Goal: Task Accomplishment & Management: Complete application form

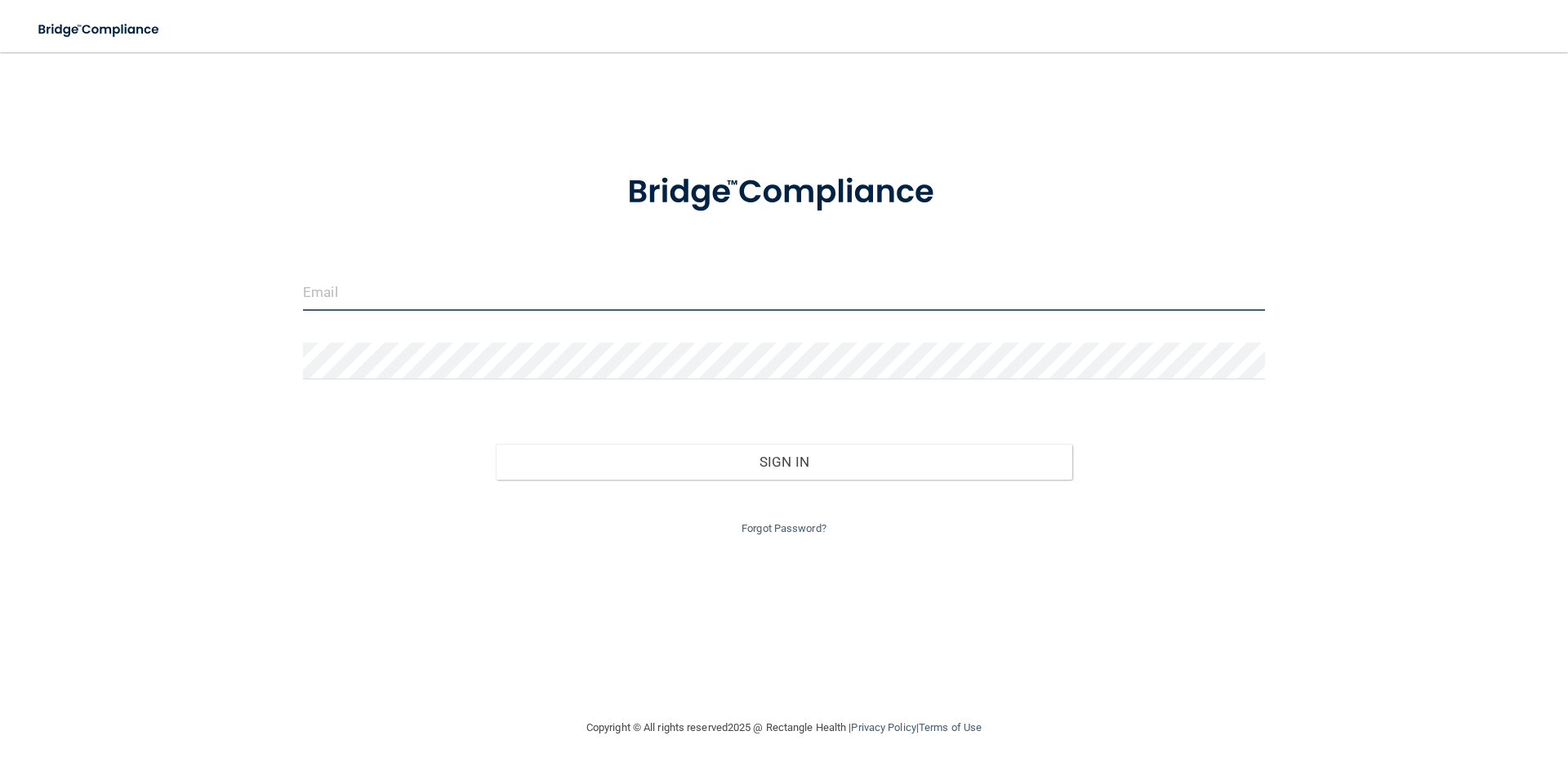
type input "[EMAIL_ADDRESS][DOMAIN_NAME]"
click at [834, 441] on div "Sign In" at bounding box center [784, 446] width 986 height 69
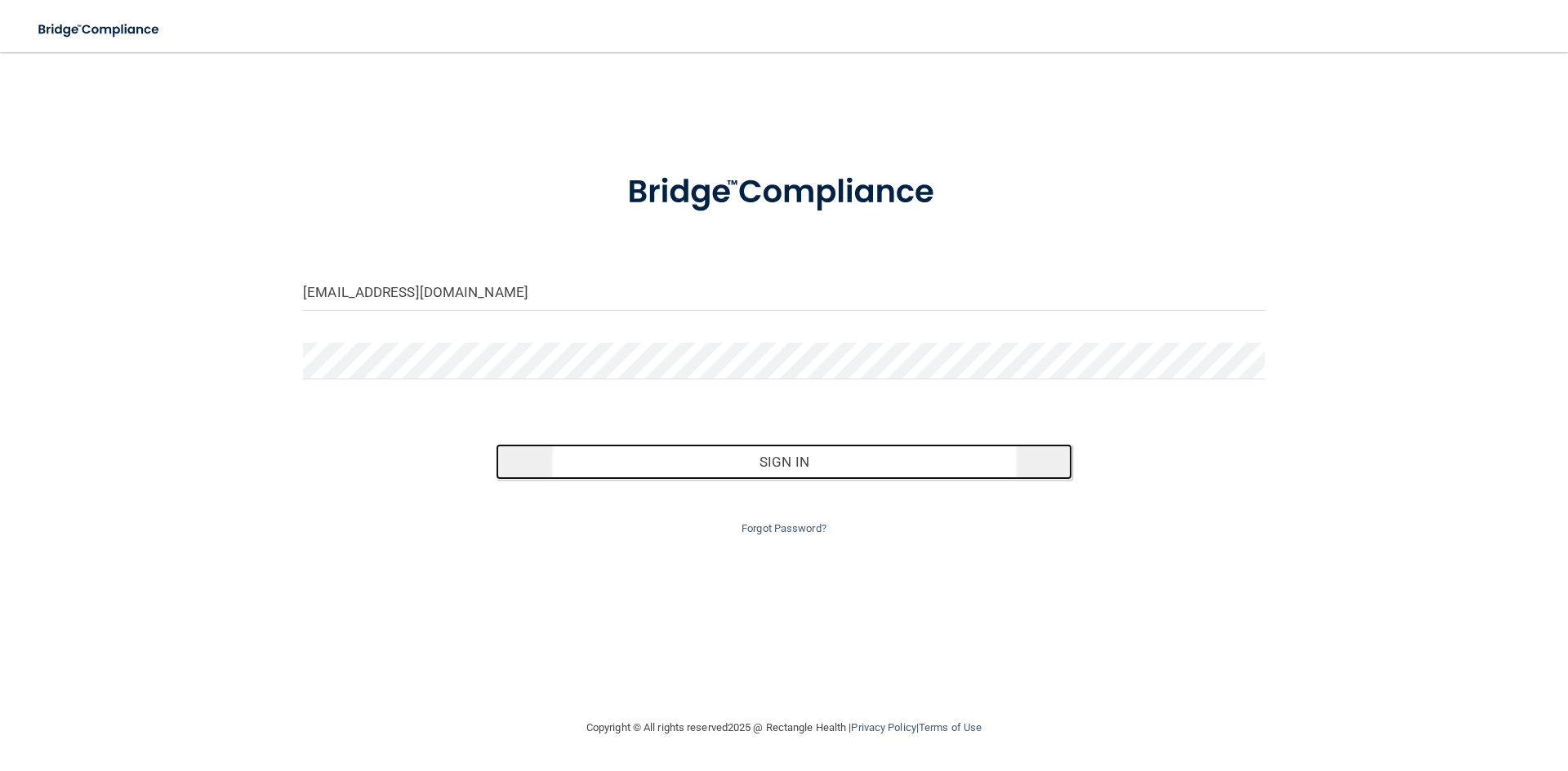
click at [834, 467] on button "Sign In" at bounding box center [784, 462] width 577 height 36
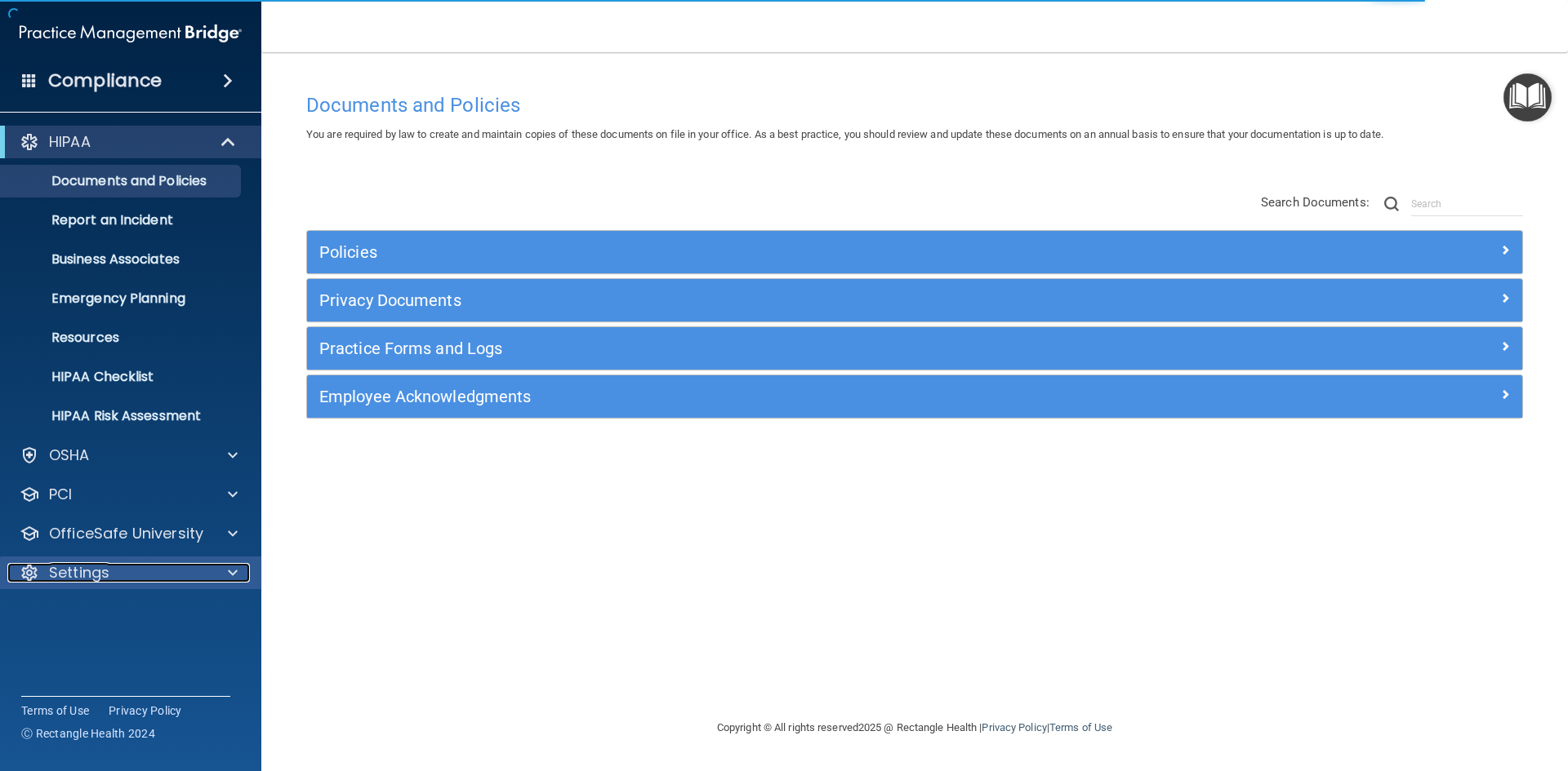
click at [104, 573] on p "Settings" at bounding box center [79, 573] width 61 height 19
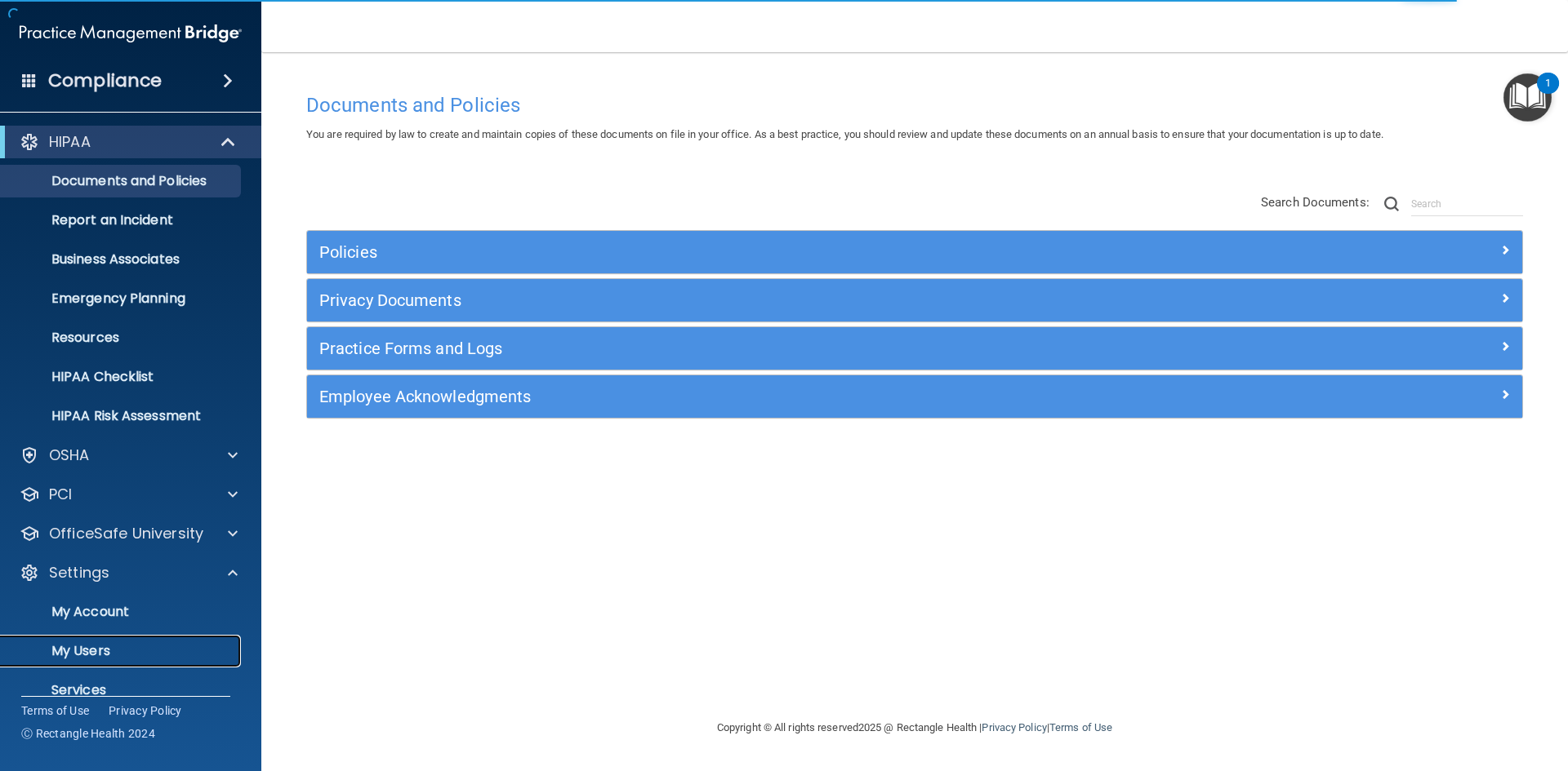
click at [104, 649] on p "My Users" at bounding box center [122, 651] width 223 height 16
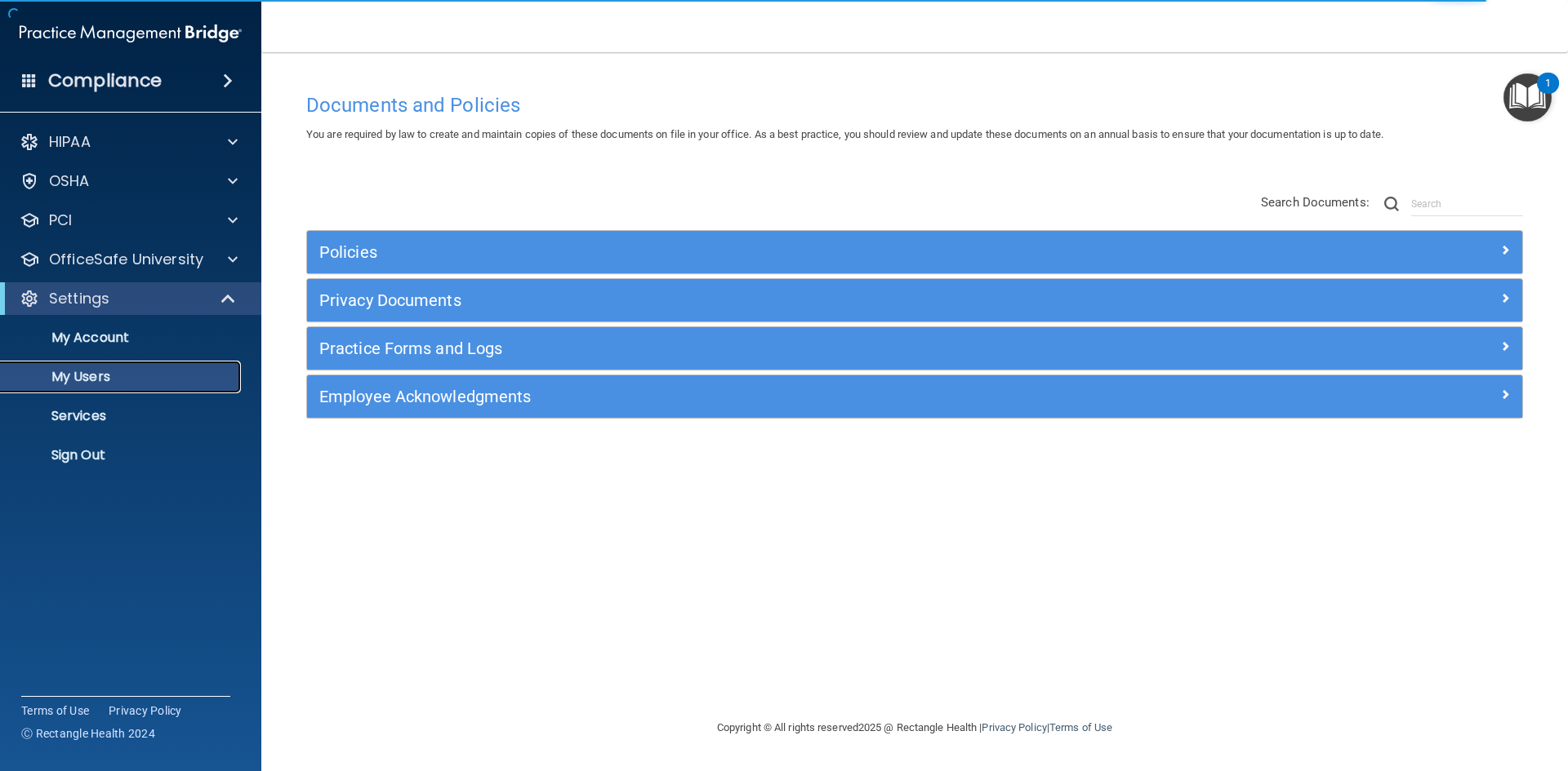
click at [178, 383] on p "My Users" at bounding box center [122, 377] width 223 height 16
select select "20"
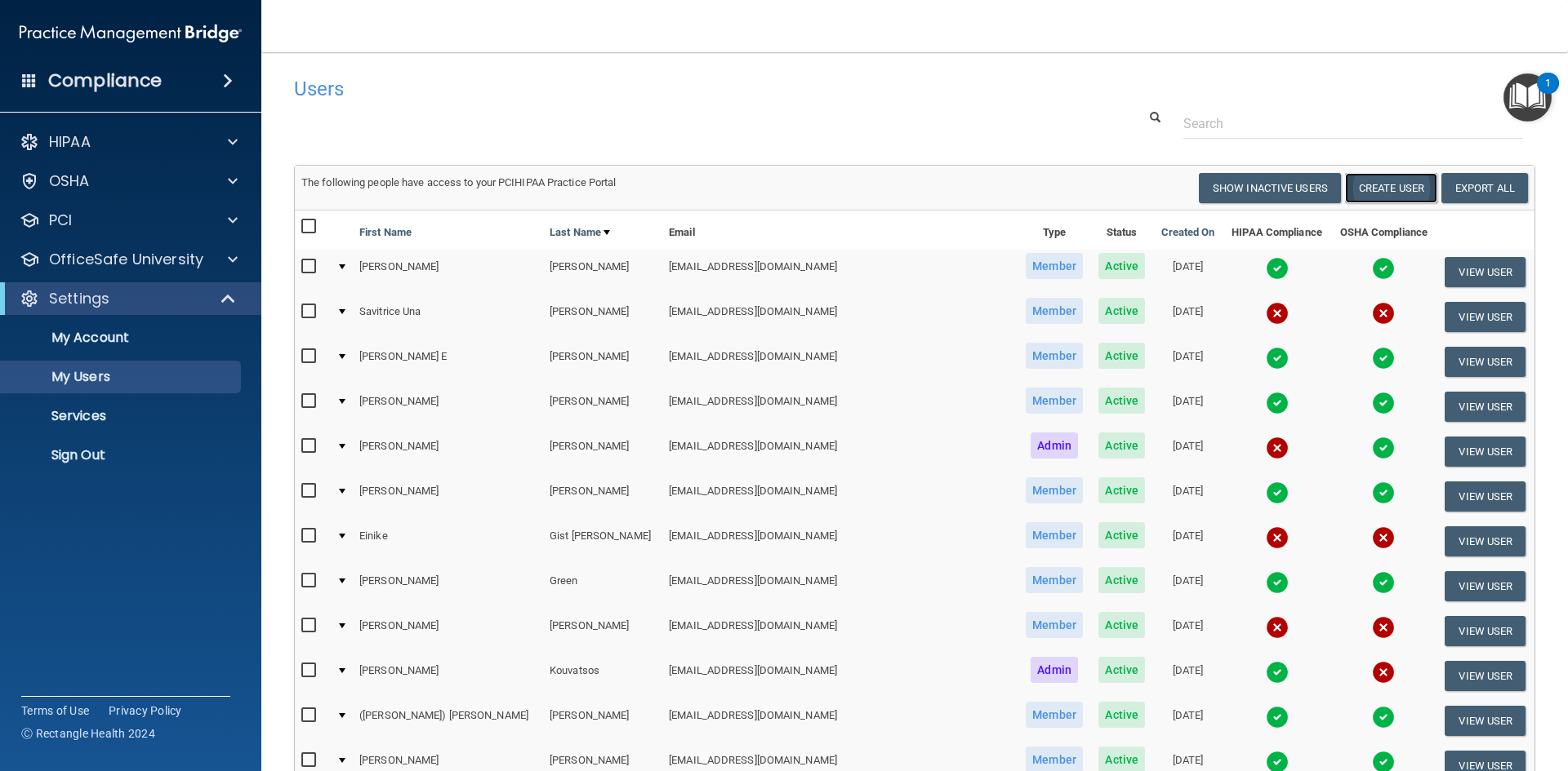
click at [1402, 195] on button "Create User" at bounding box center [1391, 188] width 93 height 30
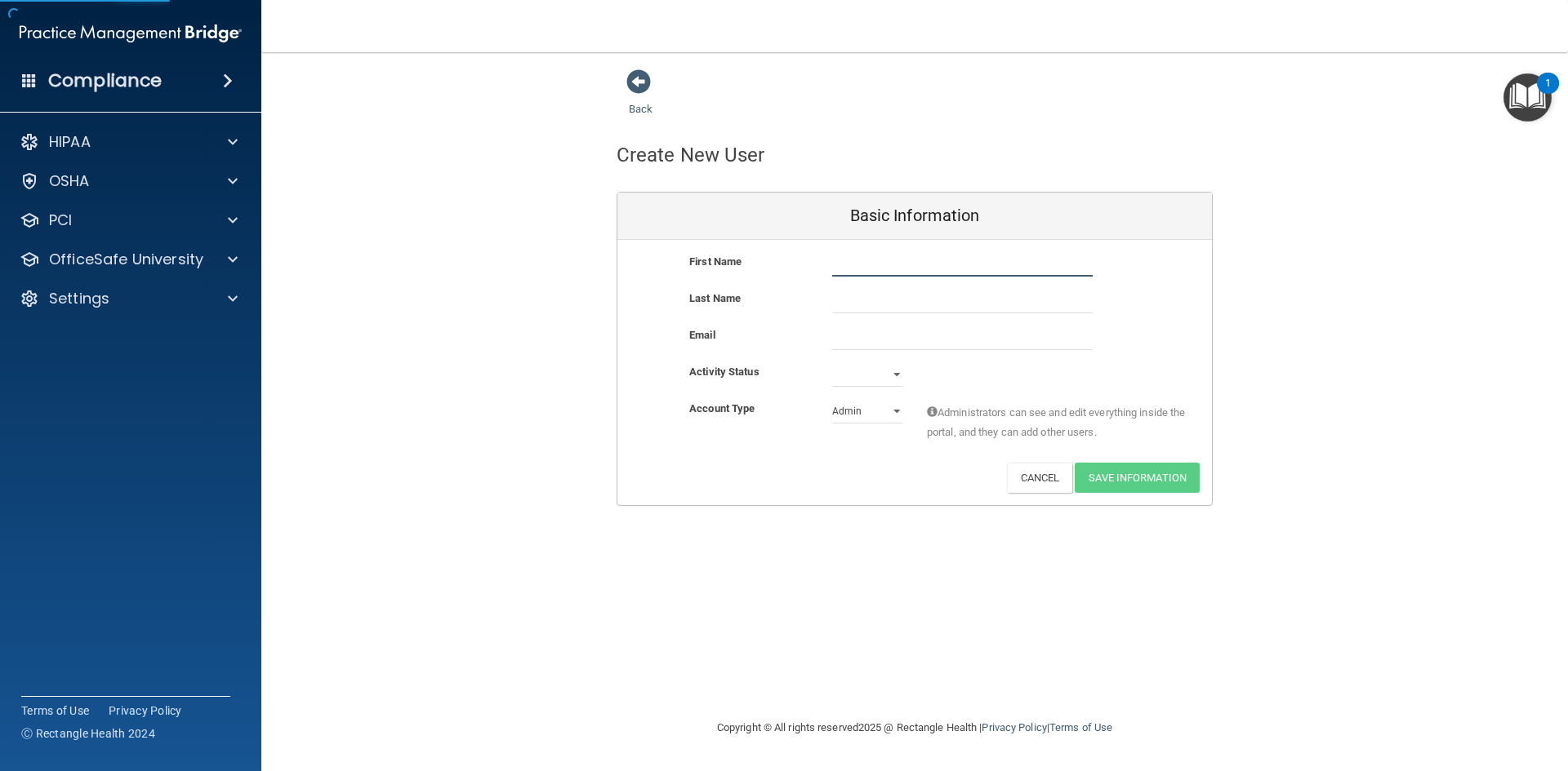
drag, startPoint x: 869, startPoint y: 263, endPoint x: 853, endPoint y: 272, distance: 18.4
click at [870, 263] on input "text" at bounding box center [962, 264] width 261 height 24
type input "Caleah"
click at [840, 305] on input "text" at bounding box center [962, 301] width 261 height 24
type input "[PERSON_NAME]"
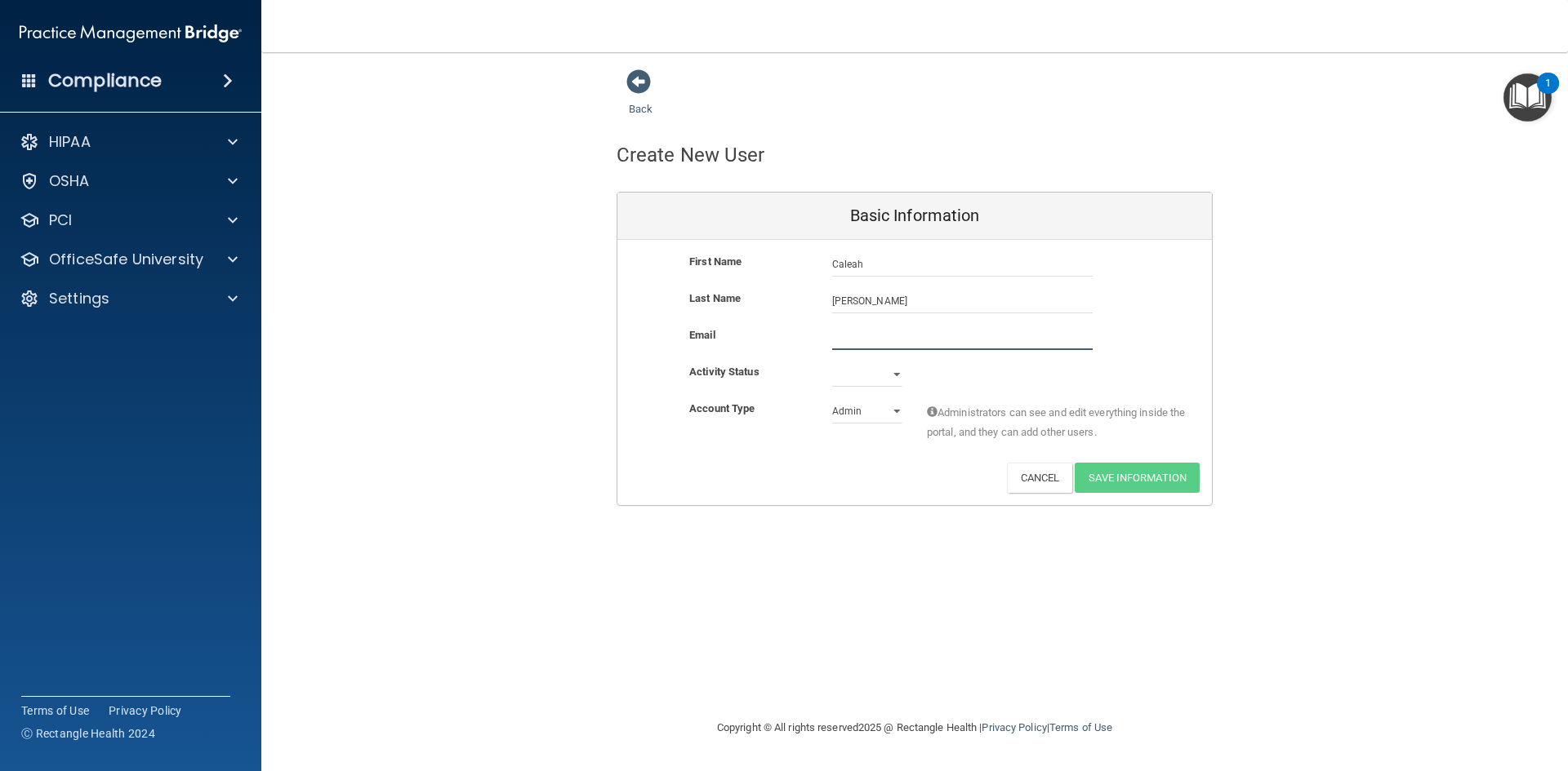
click at [881, 330] on input "email" at bounding box center [962, 337] width 261 height 24
type input "[EMAIL_ADDRESS][DOMAIN_NAME]"
click at [892, 367] on select "Active Inactive" at bounding box center [866, 374] width 70 height 24
select select "active"
click at [832, 362] on select "Active Inactive" at bounding box center [866, 374] width 70 height 24
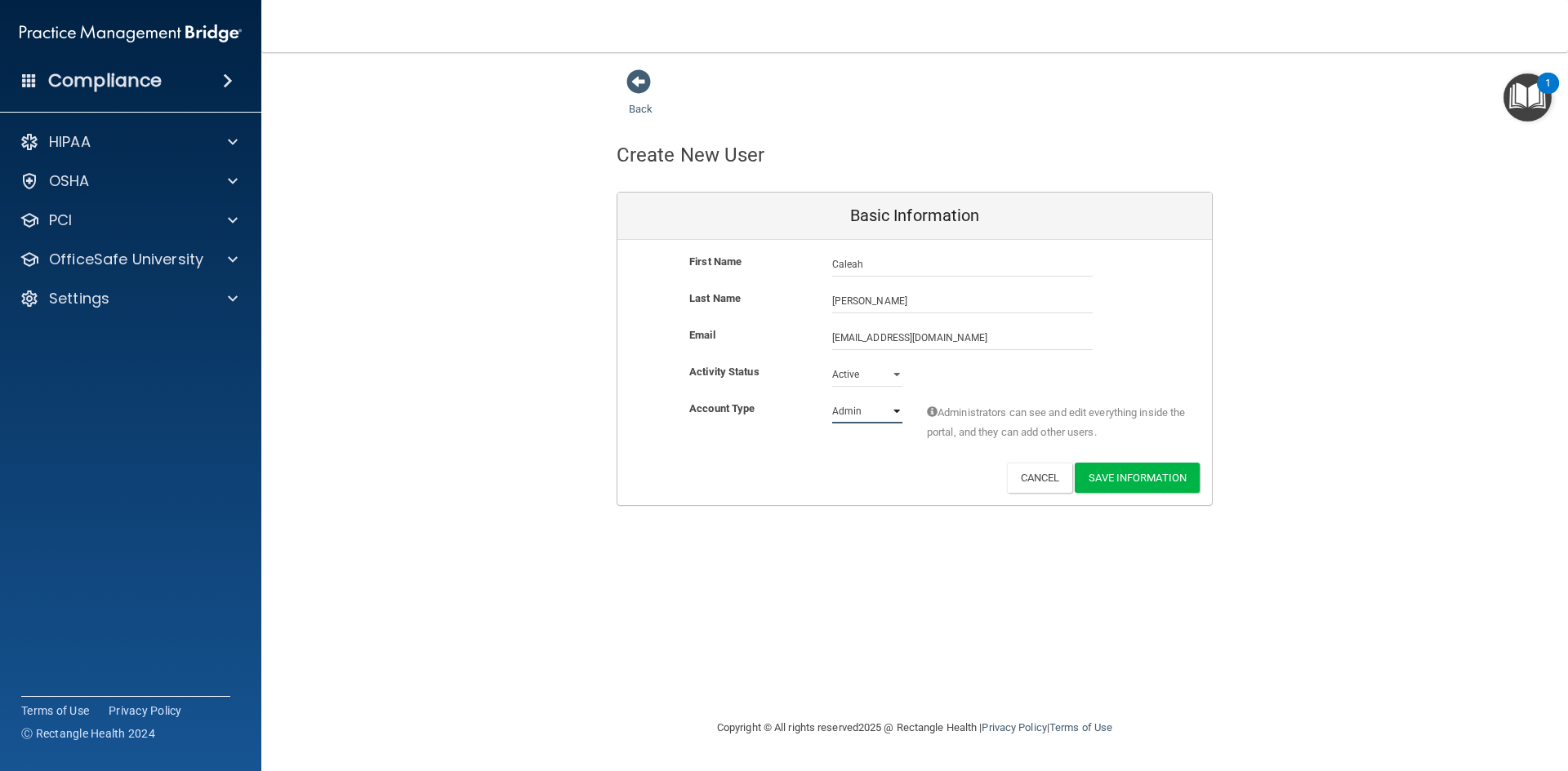
click at [895, 410] on select "Admin Member" at bounding box center [866, 411] width 70 height 24
click at [866, 465] on div "Deactivate Reset Password Edit Cancel Save Information" at bounding box center [914, 478] width 595 height 30
click at [1189, 483] on button "Save Information" at bounding box center [1136, 478] width 124 height 30
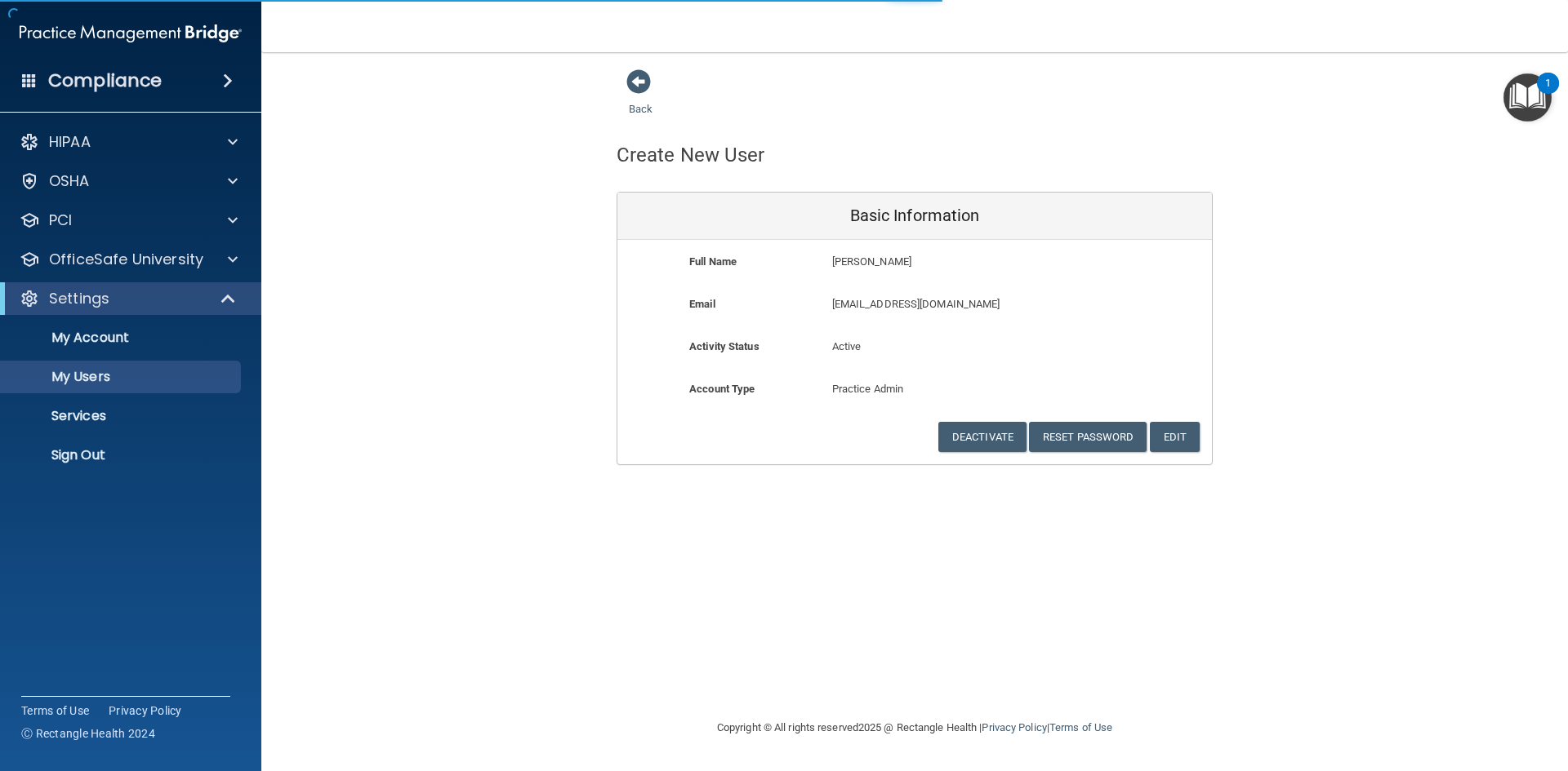
select select "20"
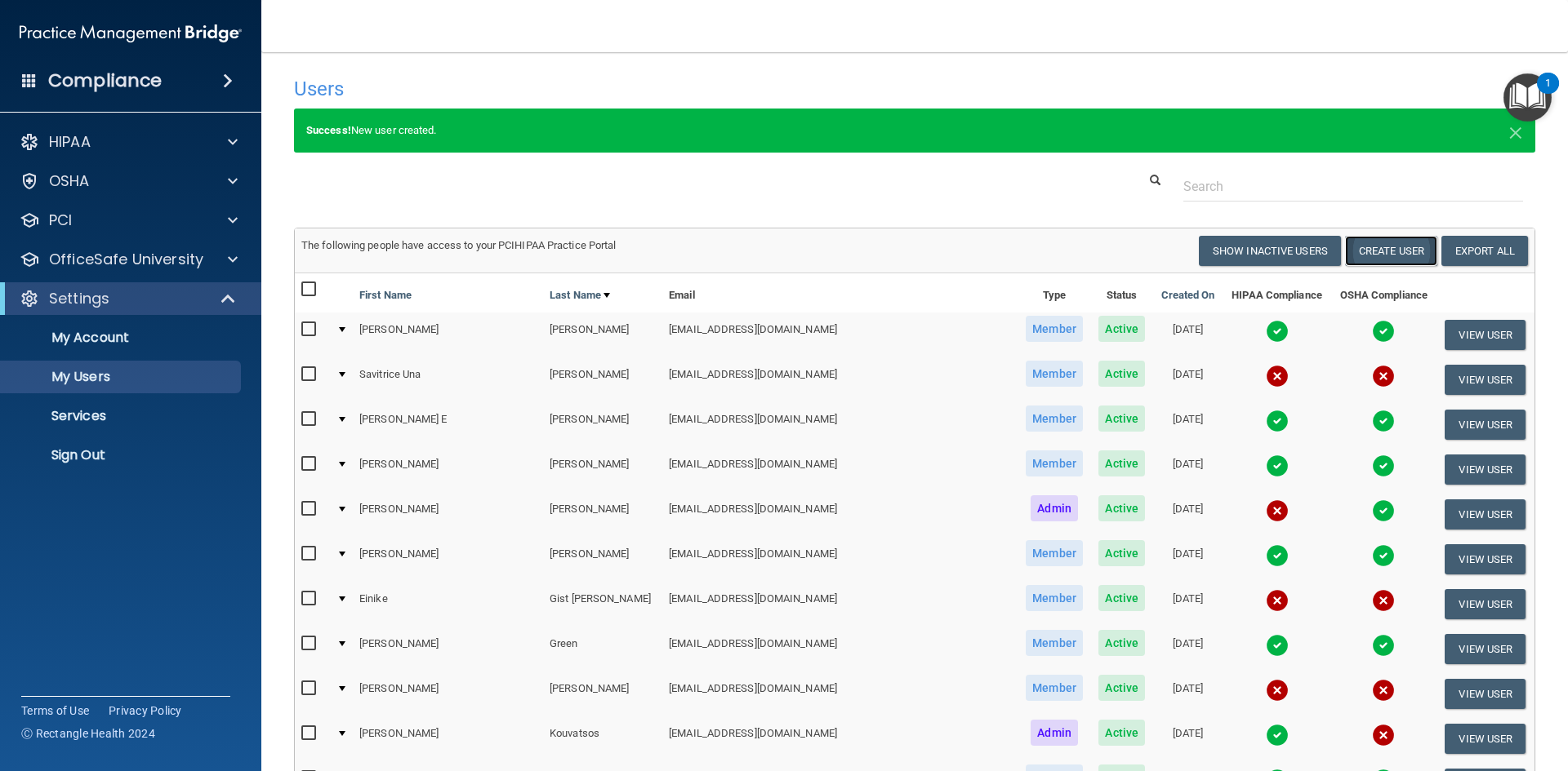
click at [1359, 244] on button "Create User" at bounding box center [1391, 251] width 93 height 30
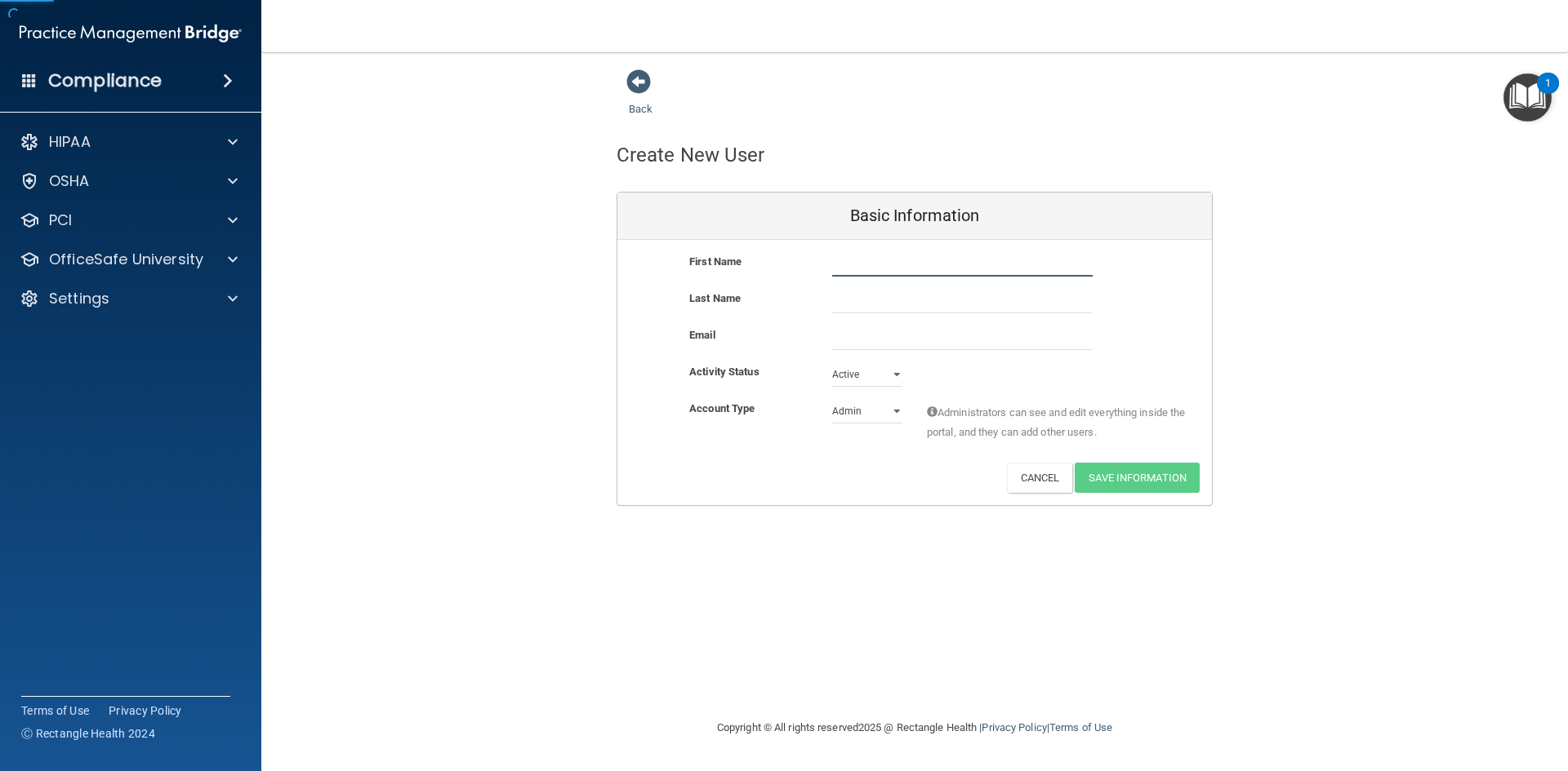
click at [852, 271] on input "text" at bounding box center [962, 264] width 261 height 24
type input "Autumn"
click at [887, 292] on input "text" at bounding box center [962, 301] width 261 height 24
type input "[PERSON_NAME]"
click at [860, 343] on input "email" at bounding box center [962, 337] width 261 height 24
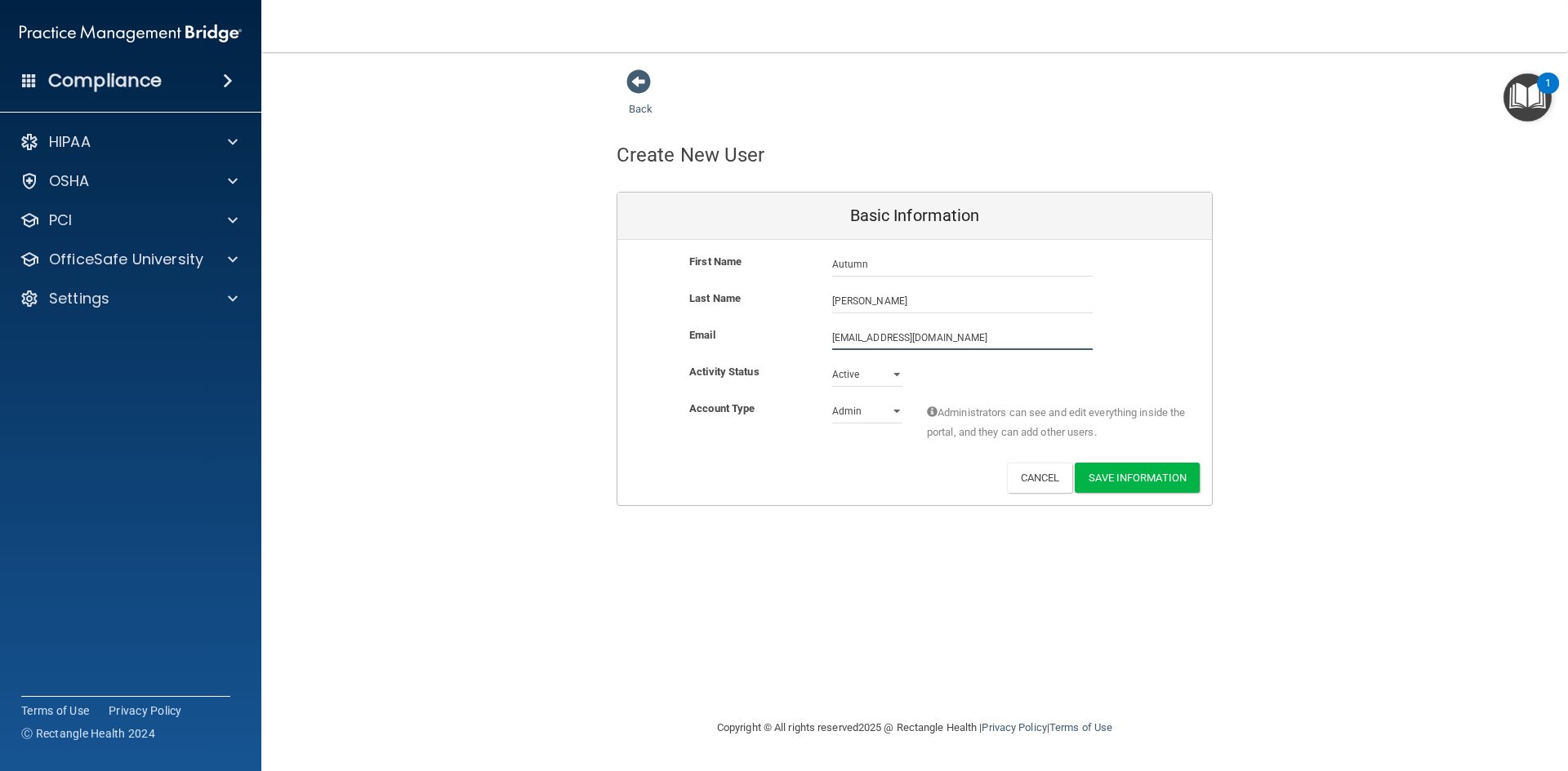
type input "[EMAIL_ADDRESS][DOMAIN_NAME]"
click at [896, 414] on select "Admin Member" at bounding box center [866, 414] width 70 height 24
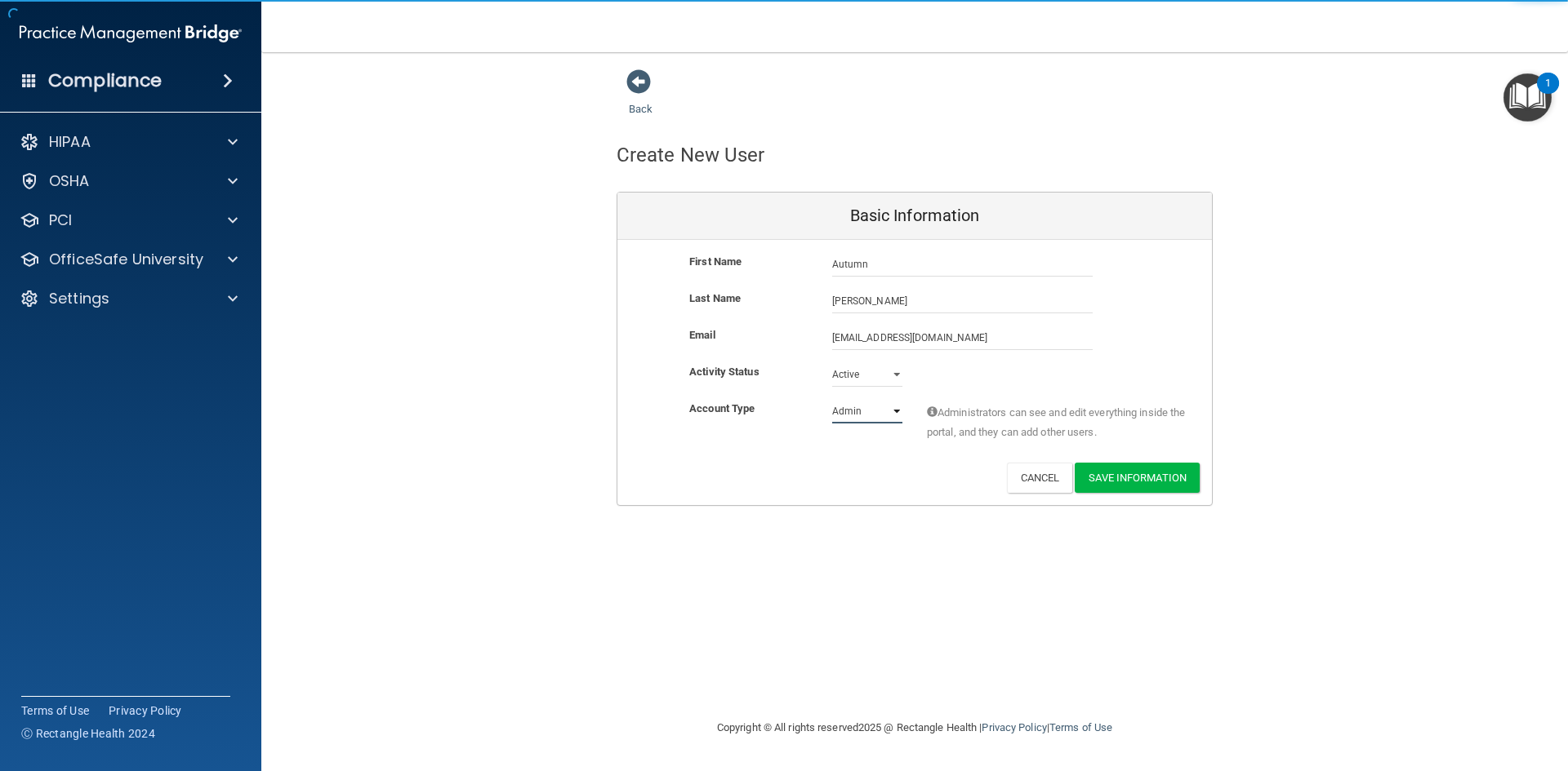
select select "practice_member"
click at [832, 399] on select "Admin Member" at bounding box center [866, 411] width 70 height 24
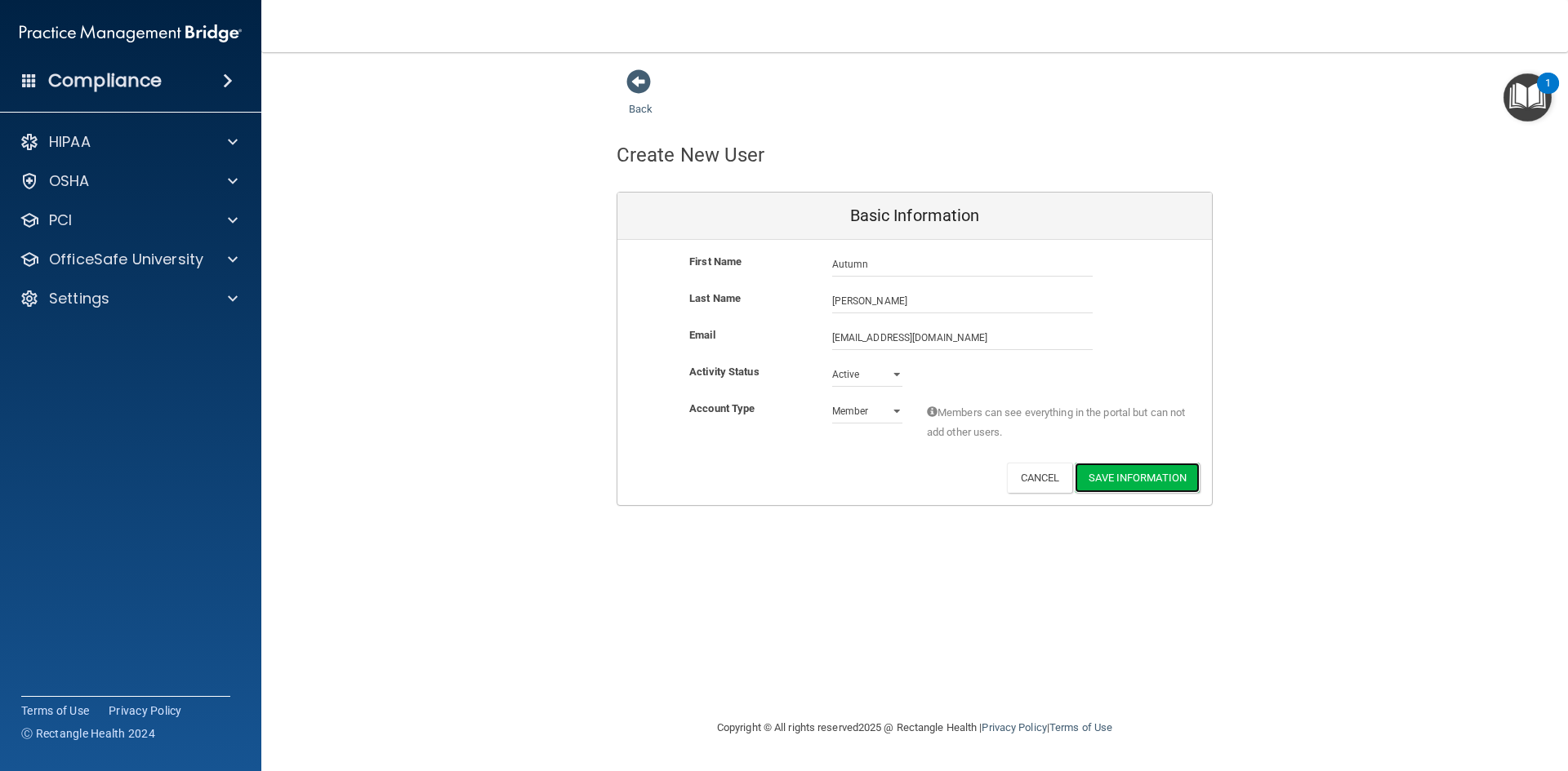
click at [1189, 489] on button "Save Information" at bounding box center [1136, 478] width 124 height 30
